Goal: Transaction & Acquisition: Subscribe to service/newsletter

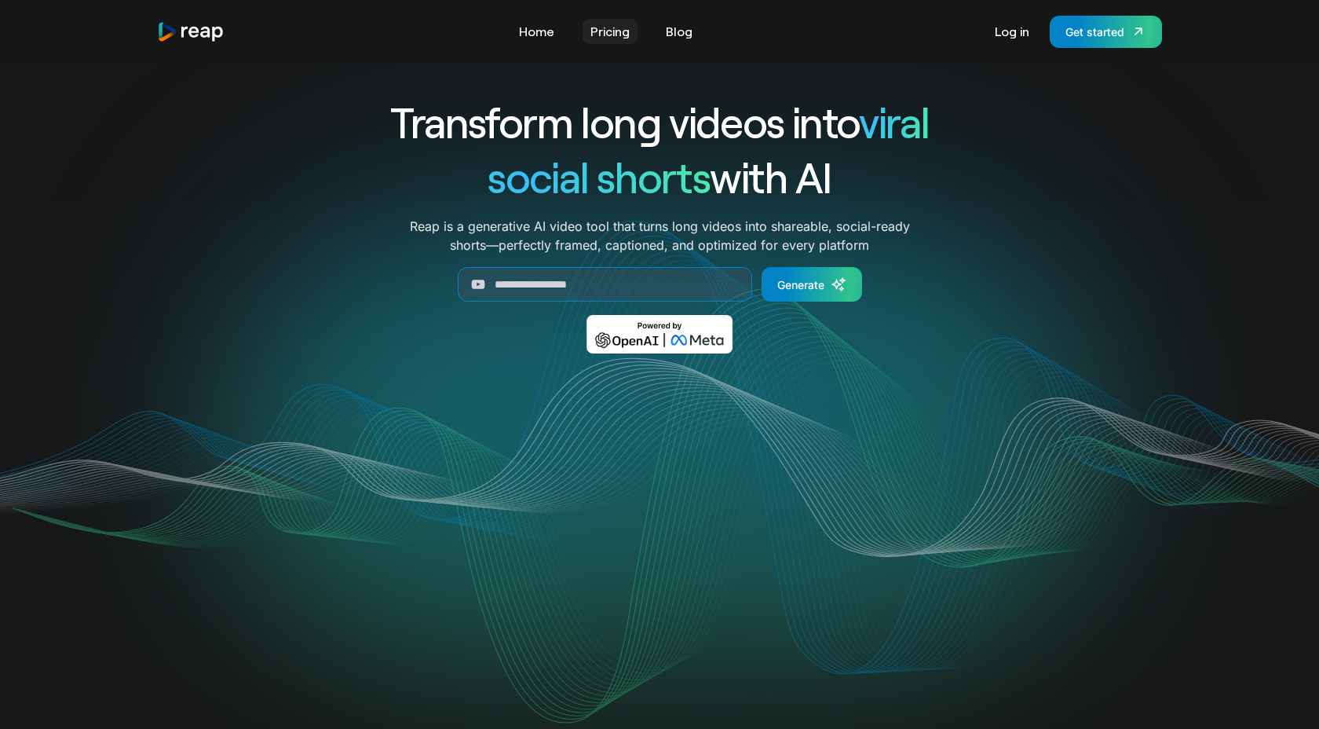
click at [621, 31] on link "Pricing" at bounding box center [610, 31] width 55 height 25
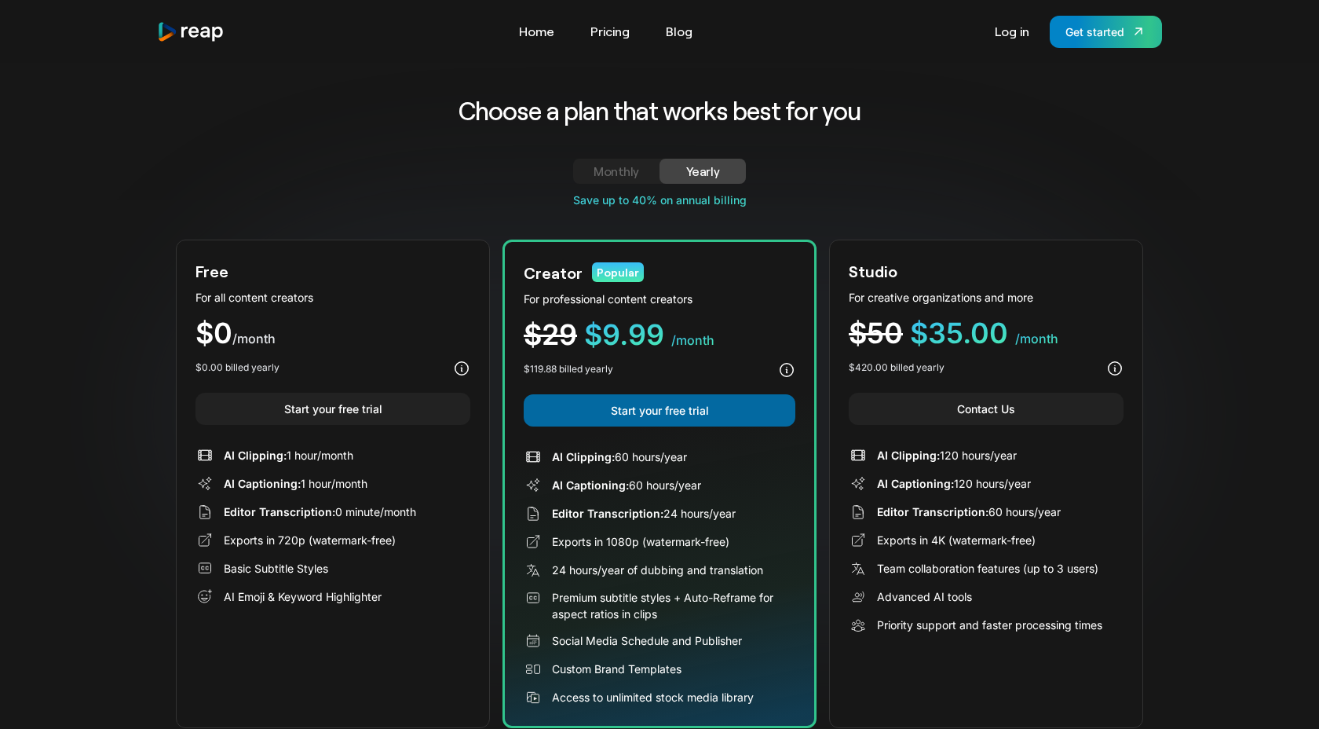
click at [685, 411] on link "Start your free trial" at bounding box center [660, 410] width 272 height 32
